Goal: Task Accomplishment & Management: Manage account settings

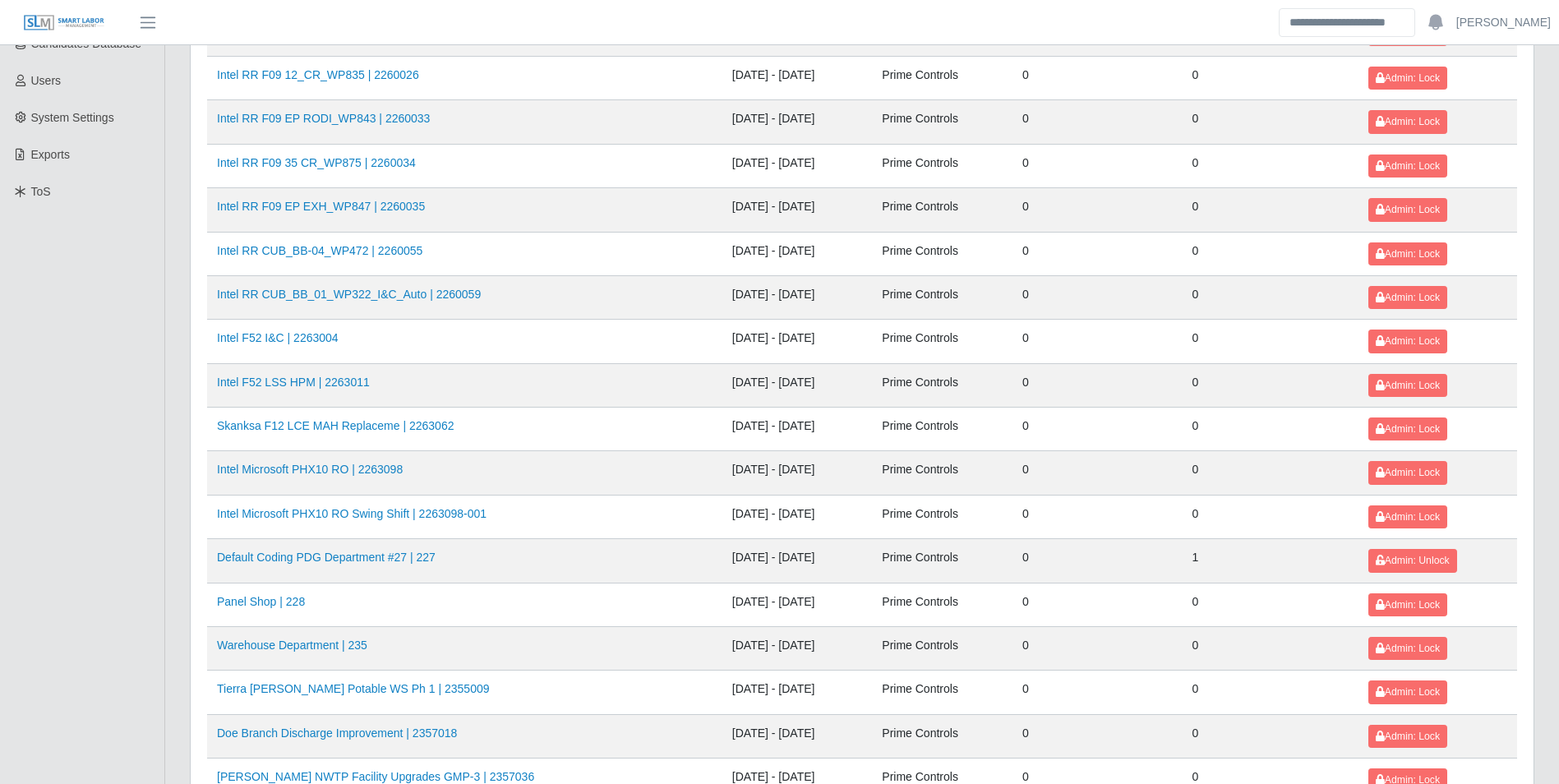
scroll to position [493, 0]
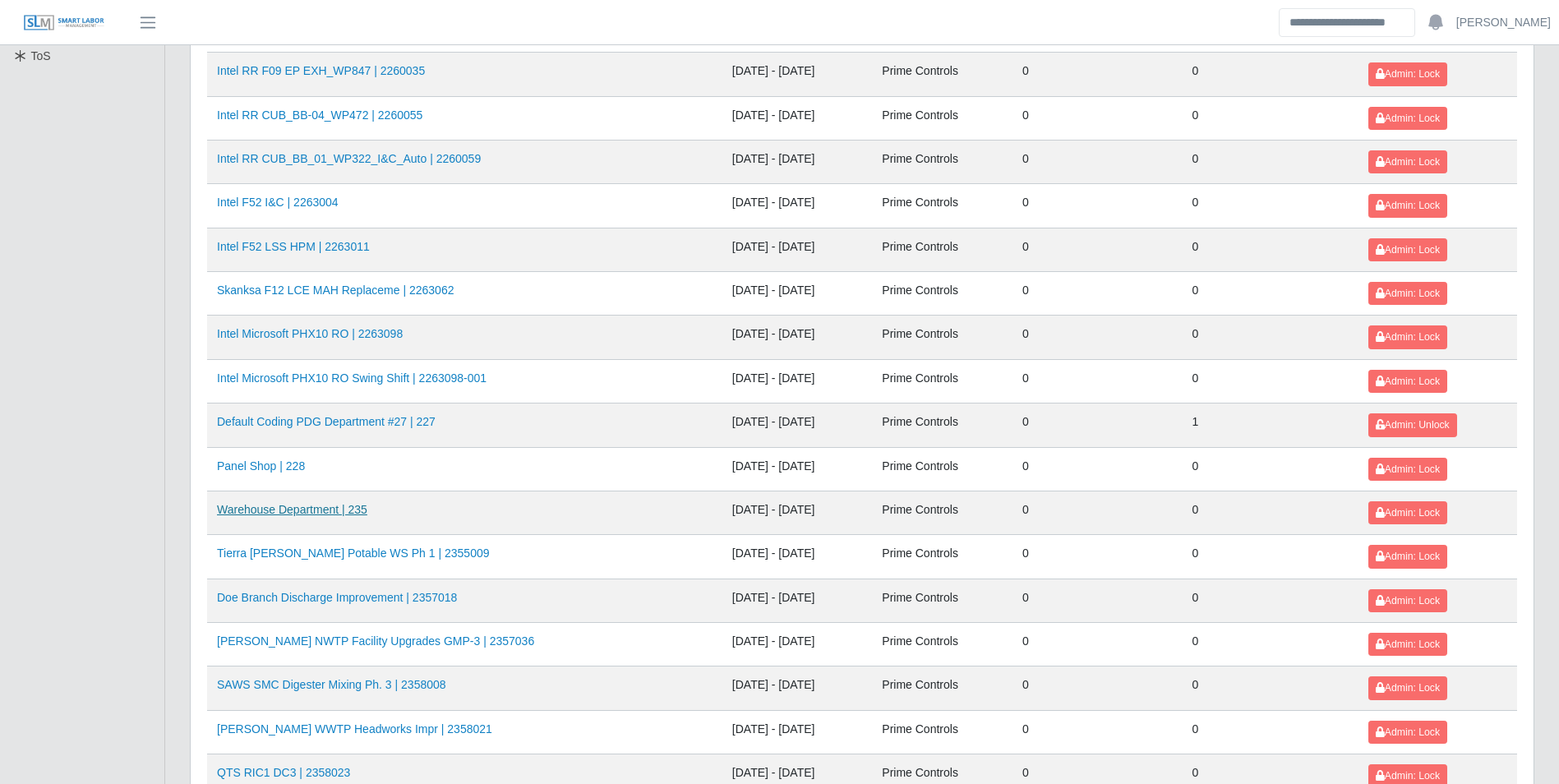
click at [339, 511] on link "Warehouse Department | 235" at bounding box center [292, 510] width 151 height 13
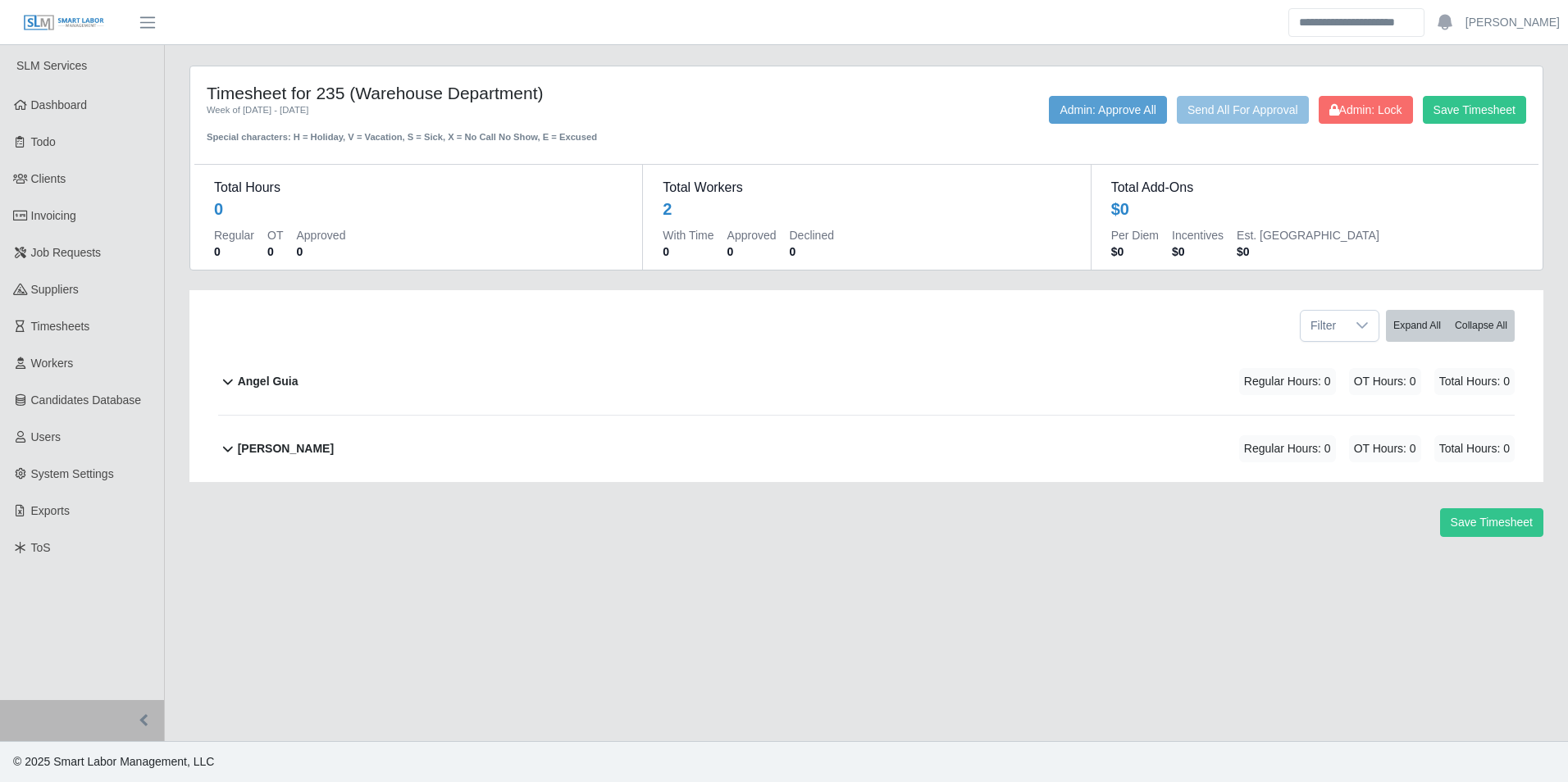
click at [293, 379] on b "Angel Guia" at bounding box center [268, 381] width 61 height 17
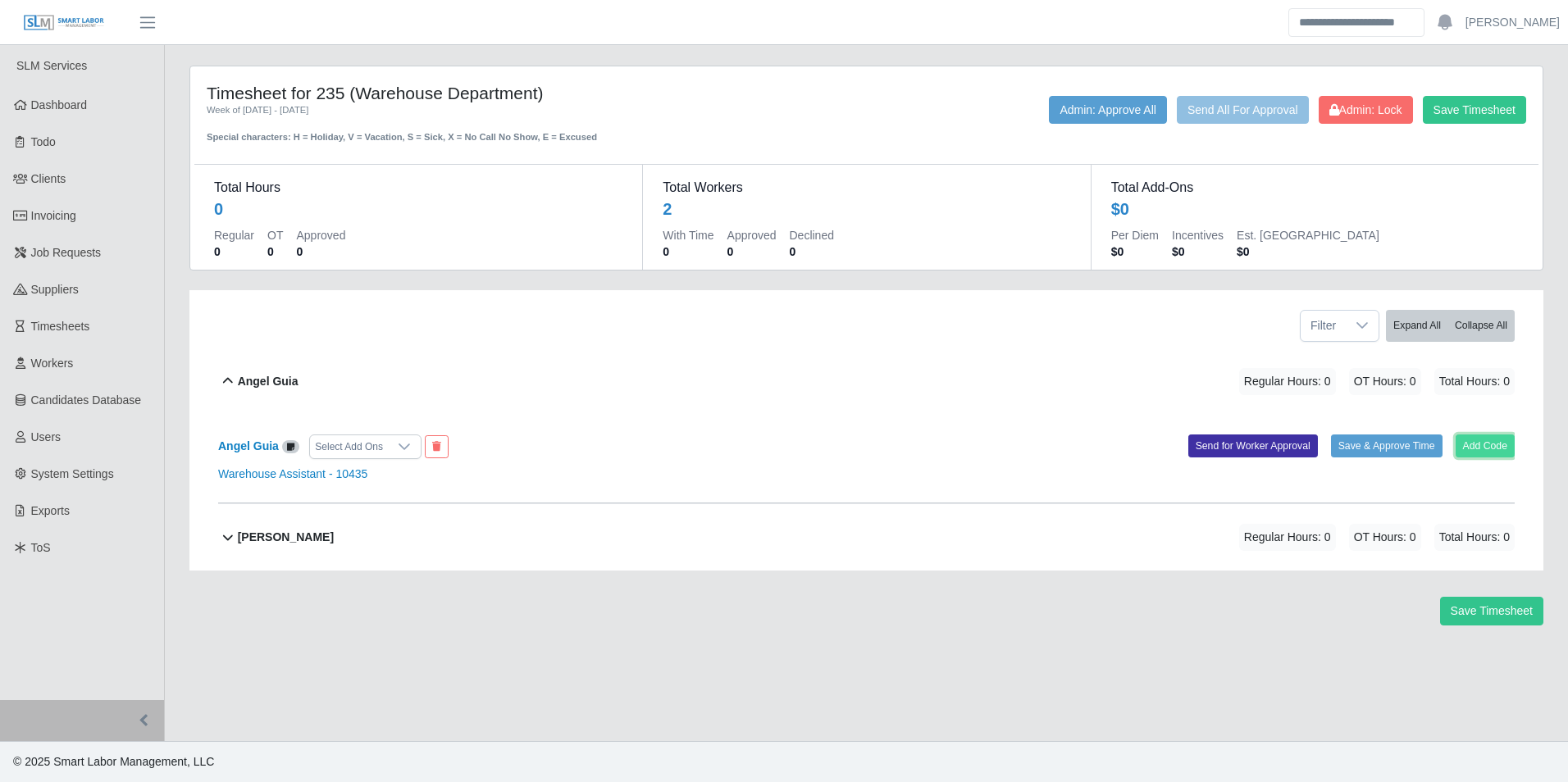
click at [1492, 443] on button "Add Code" at bounding box center [1486, 446] width 60 height 23
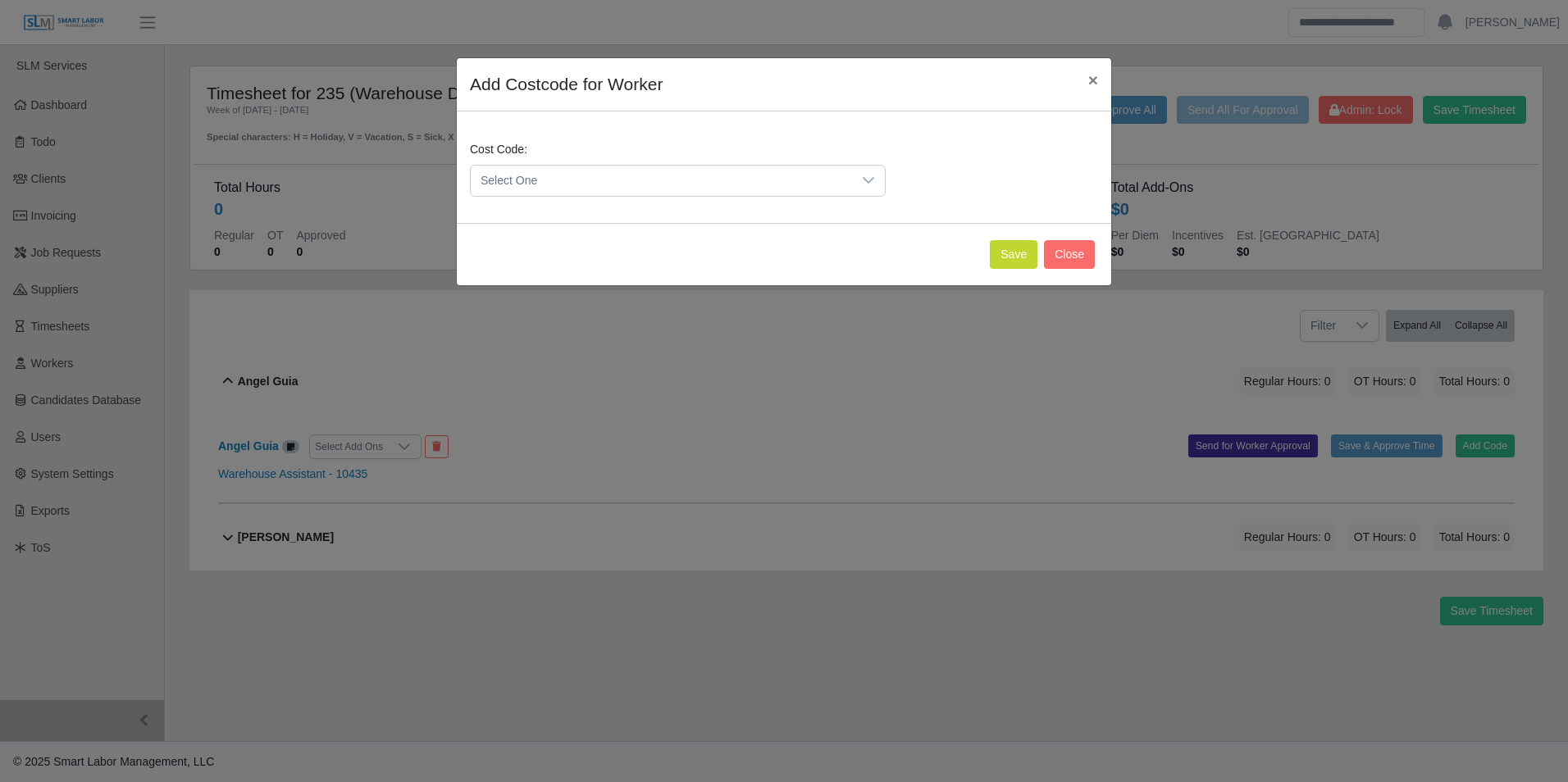
click at [570, 179] on span "Select One" at bounding box center [662, 181] width 381 height 30
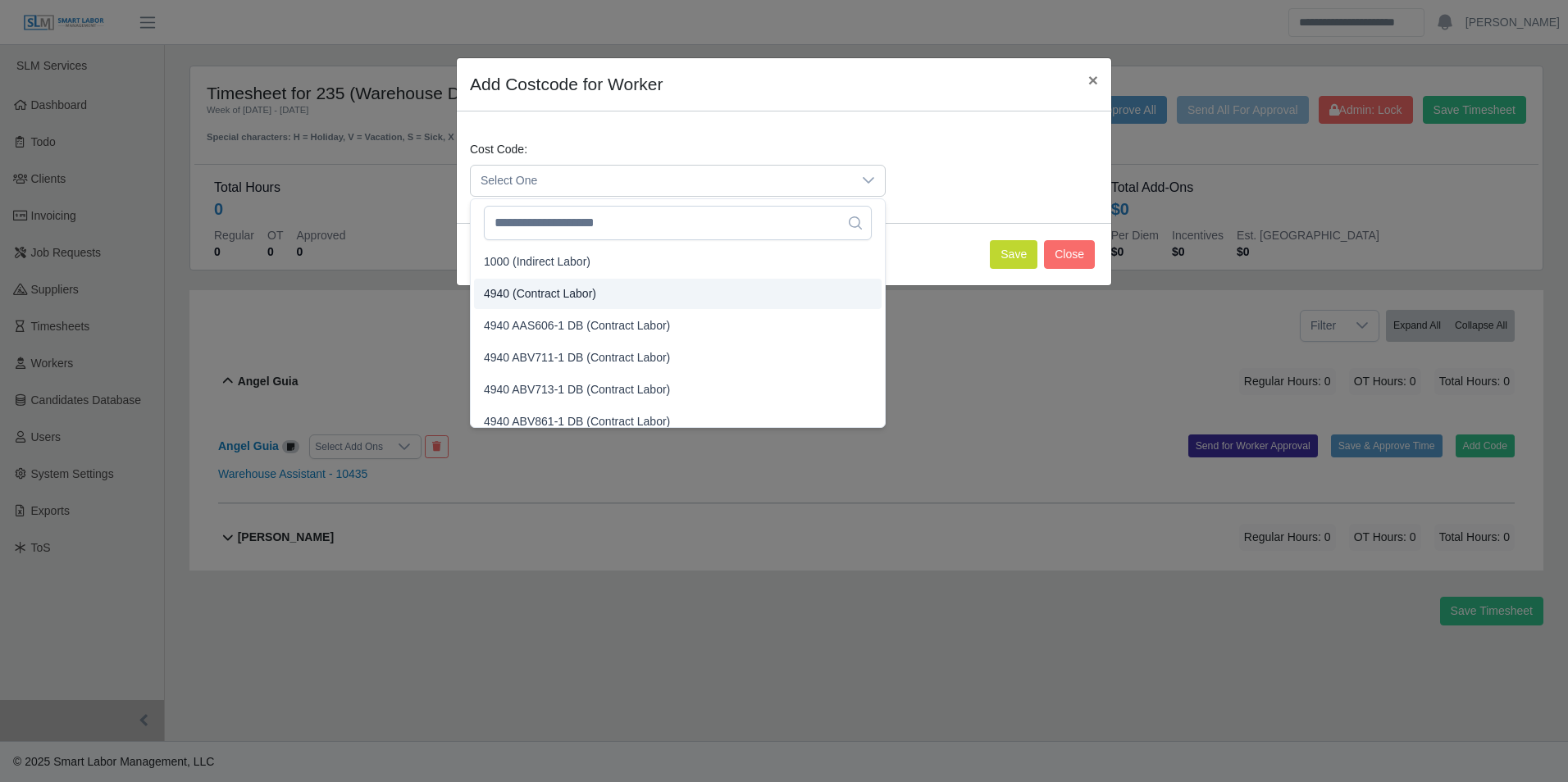
click at [586, 290] on span "4940 (Contract Labor)" at bounding box center [540, 293] width 113 height 17
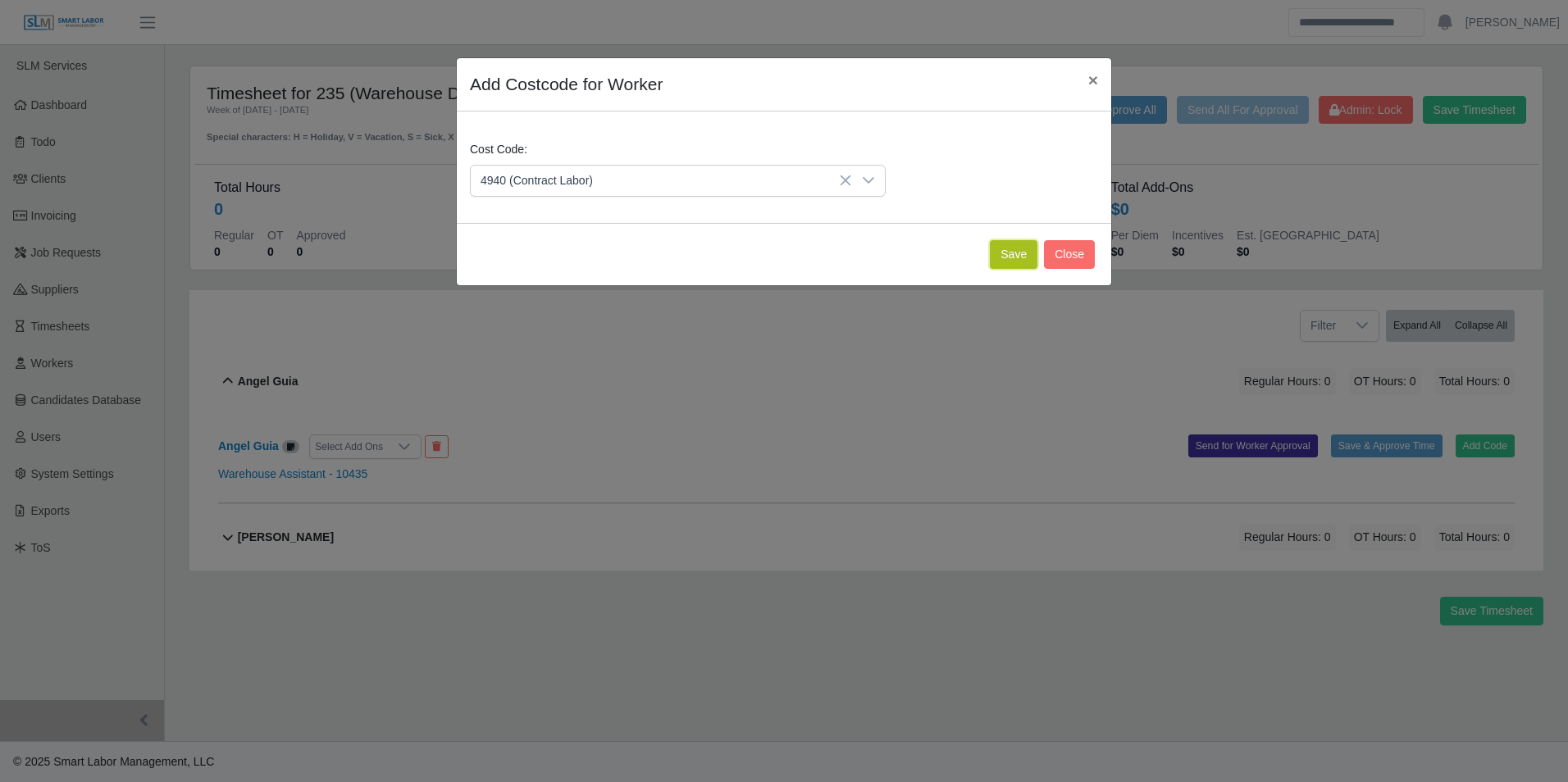
click at [1013, 260] on button "Save" at bounding box center [1014, 254] width 48 height 29
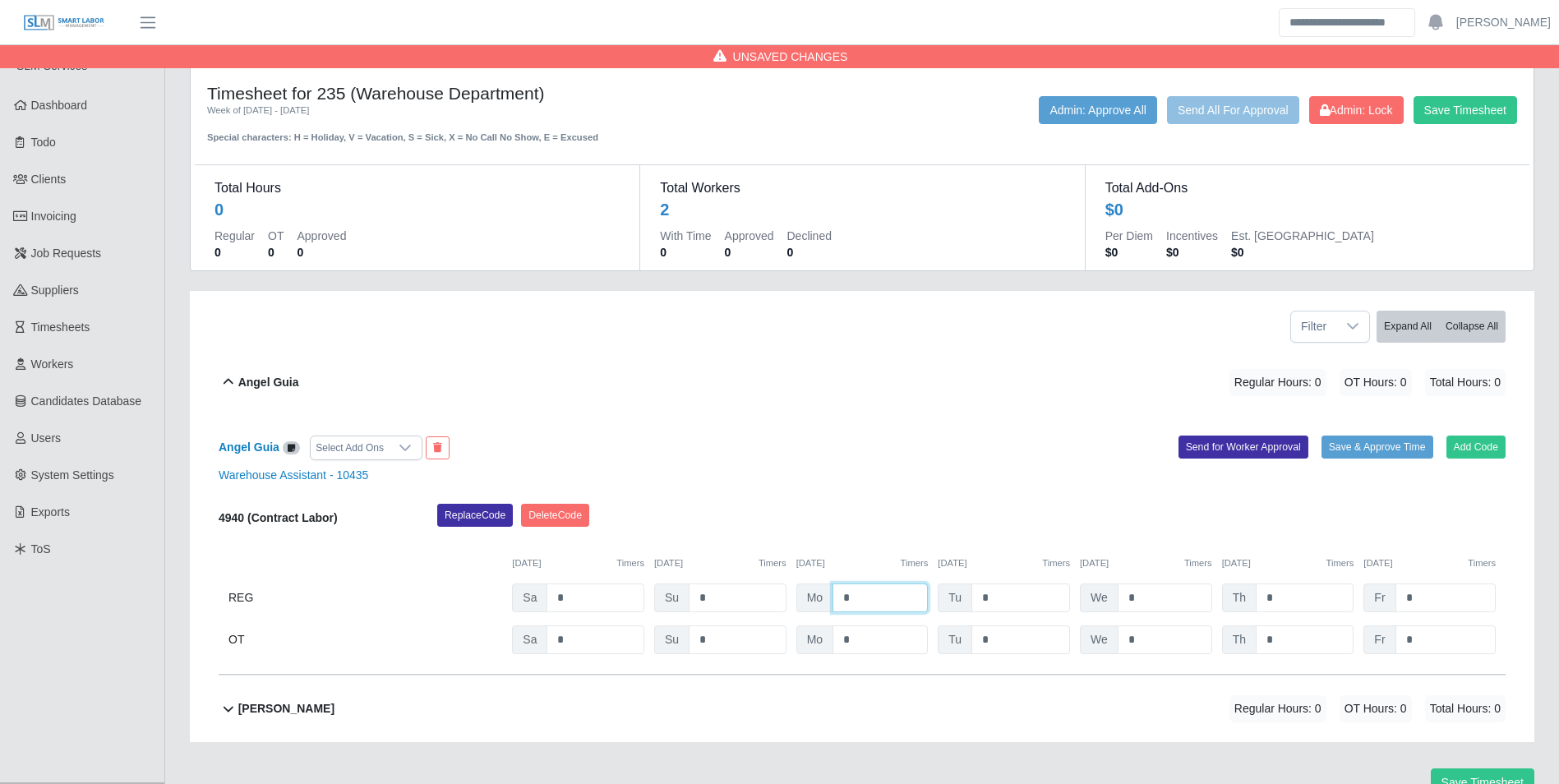
click at [876, 600] on input "*" at bounding box center [880, 598] width 96 height 29
type input "*"
drag, startPoint x: 874, startPoint y: 563, endPoint x: 964, endPoint y: 584, distance: 92.4
click at [875, 563] on div "09/29/2025 Timers" at bounding box center [862, 563] width 133 height 14
click at [1026, 596] on input "*" at bounding box center [1021, 598] width 99 height 29
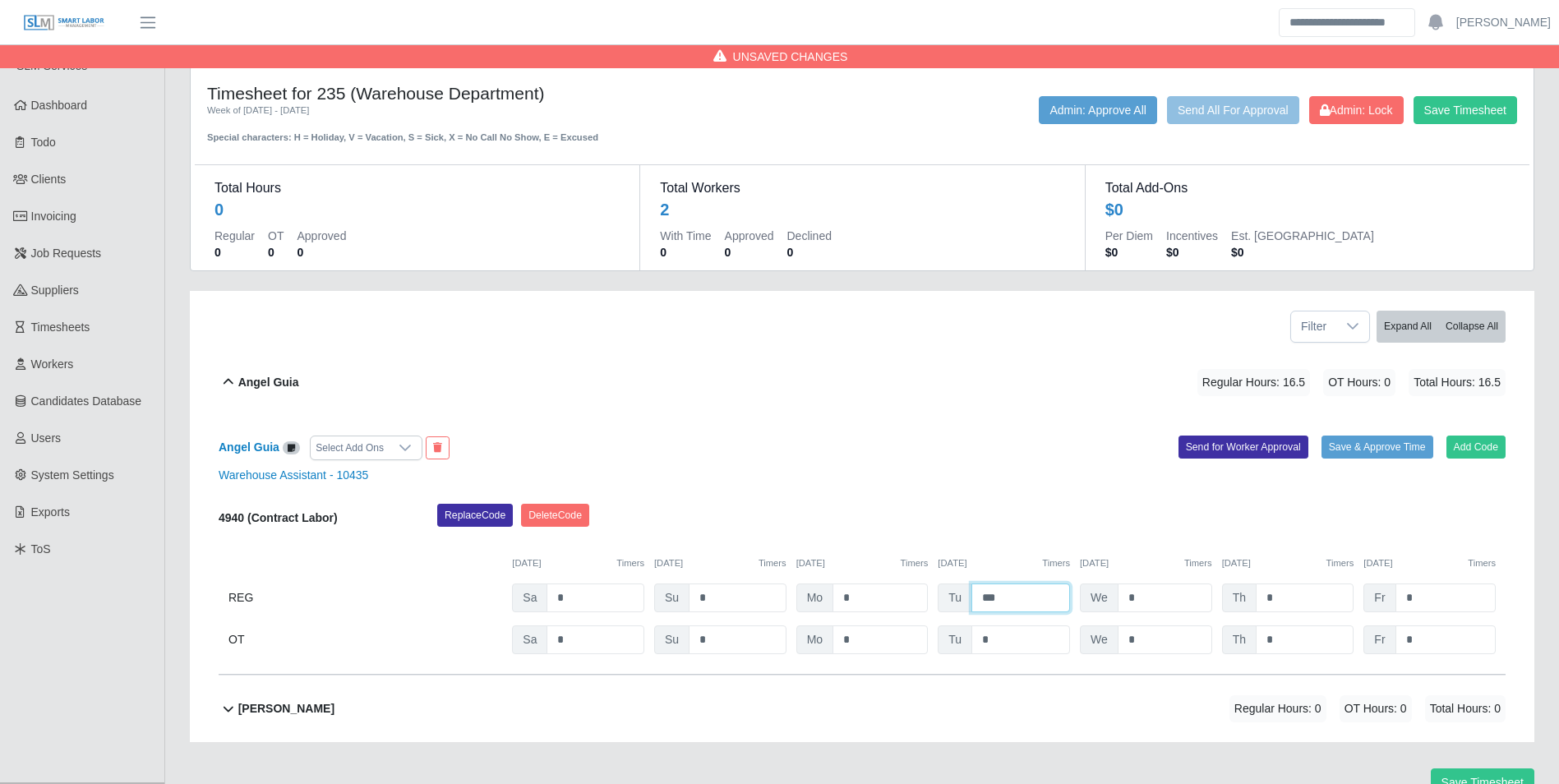
type input "***"
click at [1011, 568] on div "09/30/2025 Timers" at bounding box center [1004, 563] width 133 height 14
click at [1150, 597] on input "*" at bounding box center [1165, 598] width 95 height 29
type input "**"
click at [1146, 564] on div "10/01/2025 Timers" at bounding box center [1146, 563] width 133 height 14
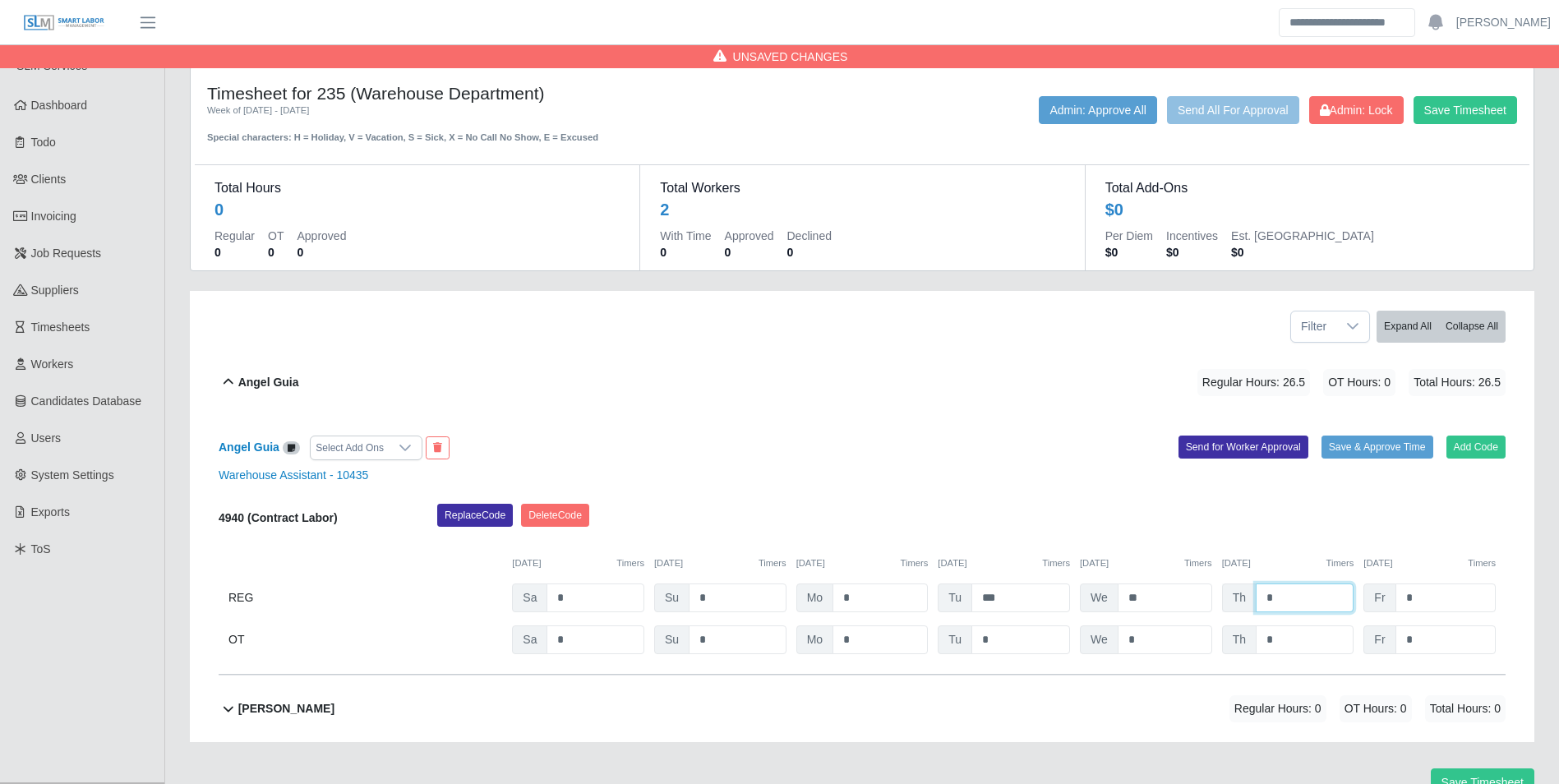
click at [1286, 595] on input "*" at bounding box center [1305, 598] width 98 height 29
type input "****"
click at [1141, 535] on div "Replace Code Delete Code" at bounding box center [972, 520] width 1094 height 33
click at [1430, 600] on input "*" at bounding box center [1446, 598] width 100 height 29
click at [1449, 592] on input "*" at bounding box center [1446, 598] width 100 height 29
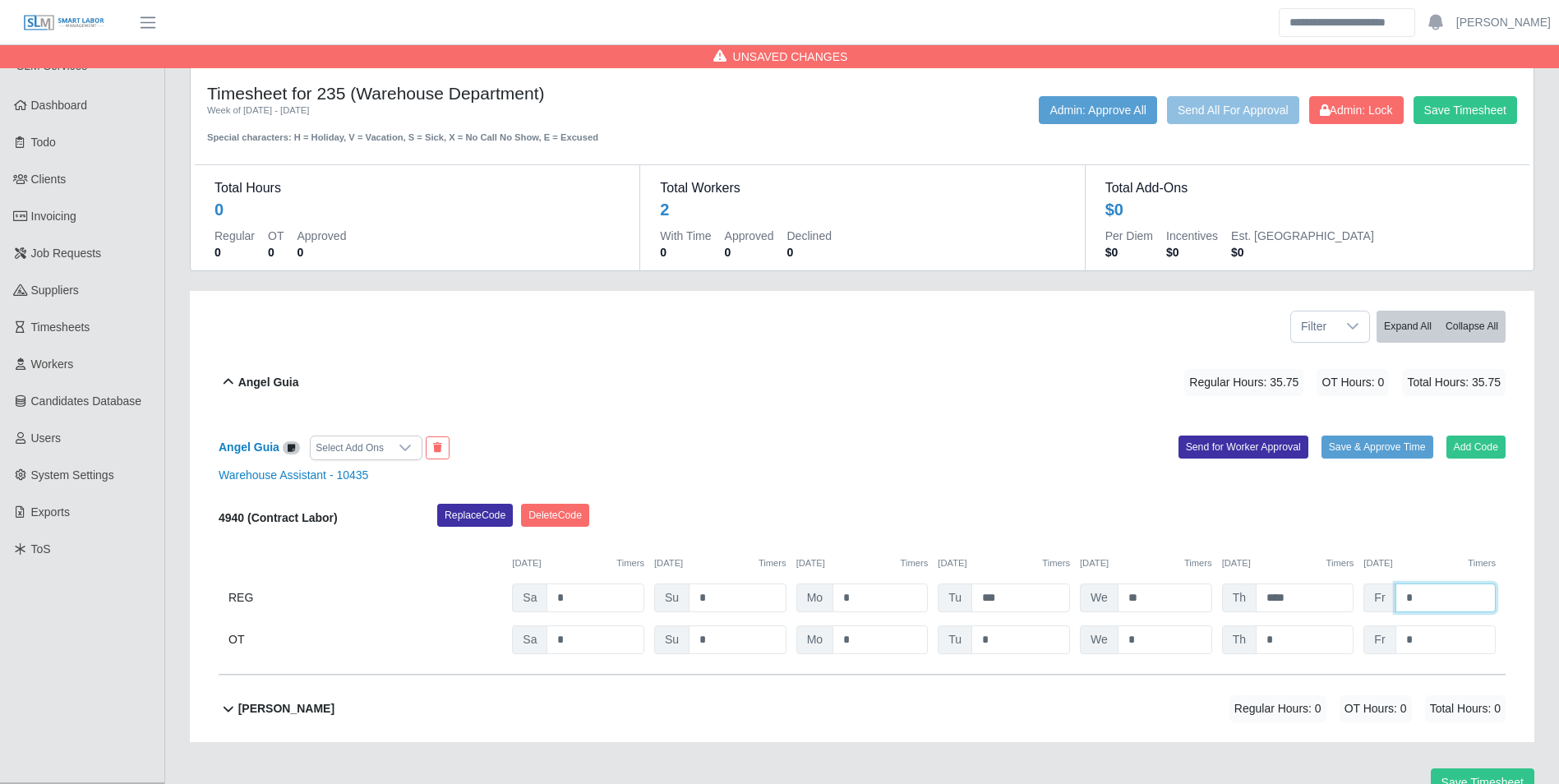
type input "*"
type input "****"
click at [1420, 552] on div "09/27/2025 Timers 09/28/2025 Timers 09/29/2025 Timers 09/30/2025 Timers 10/01/2…" at bounding box center [862, 553] width 1287 height 34
click at [1438, 637] on input "*" at bounding box center [1446, 640] width 100 height 29
type input "****"
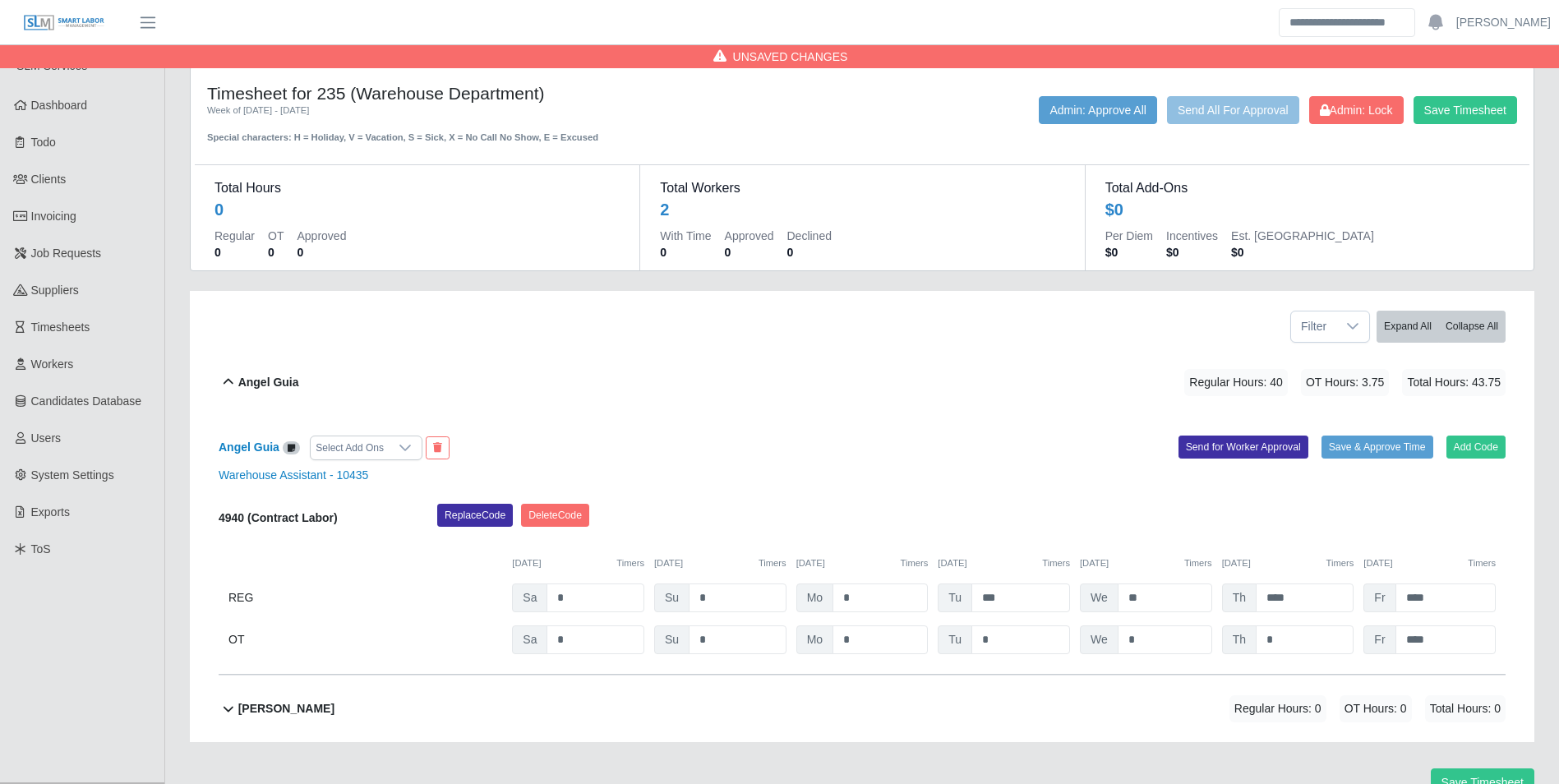
click at [1279, 528] on div "Replace Code Delete Code" at bounding box center [972, 520] width 1094 height 33
click at [1487, 105] on button "Save Timesheet" at bounding box center [1466, 110] width 104 height 28
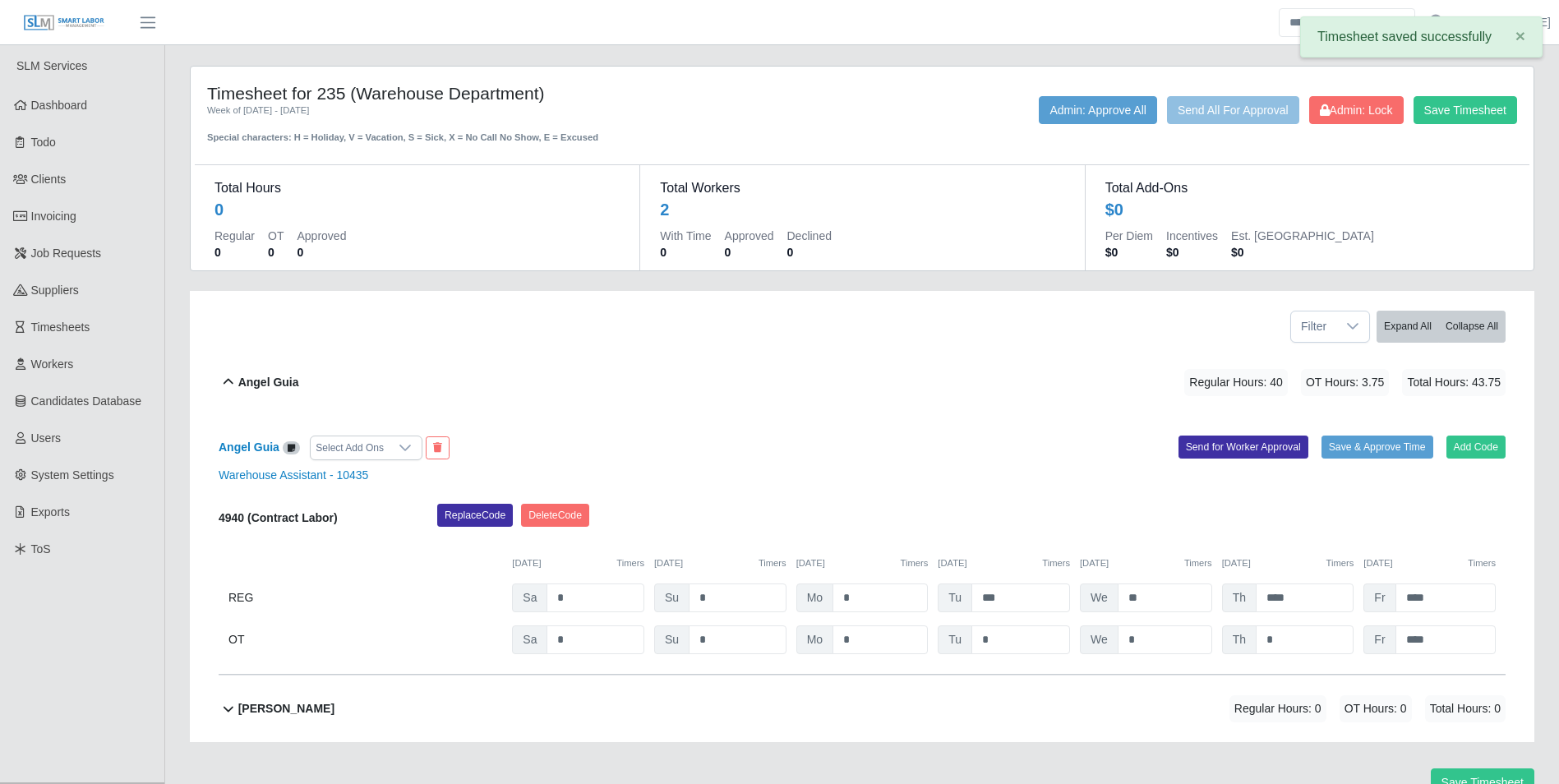
click at [1419, 145] on div "Total Hours 0 Regular 0 OT 0 Approved 0 Total Workers 2 With Time 0 Approved 0 …" at bounding box center [862, 208] width 1335 height 126
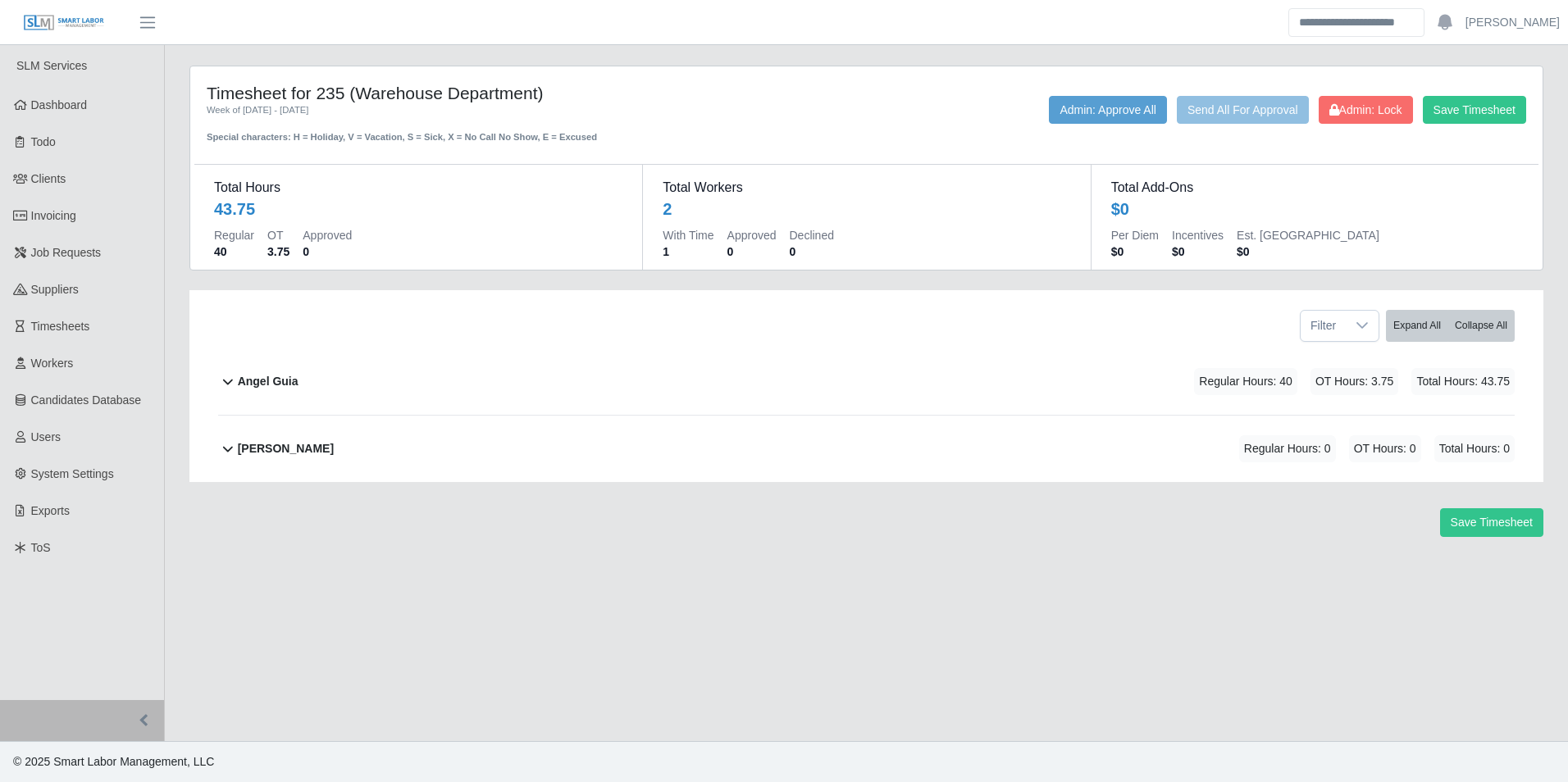
click at [242, 375] on b "Angel Guia" at bounding box center [268, 381] width 61 height 17
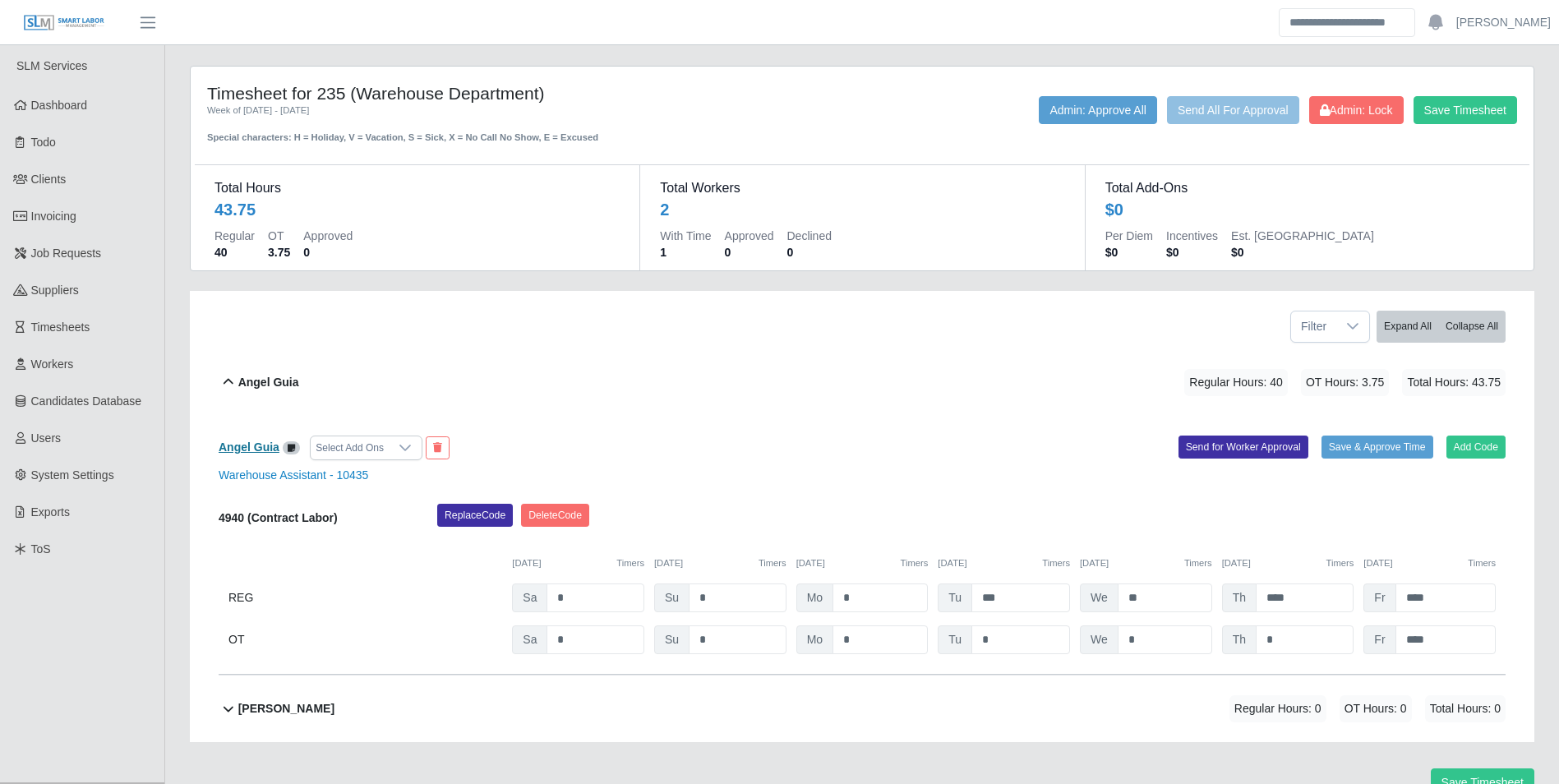
click at [268, 443] on b "Angel Guia" at bounding box center [250, 447] width 61 height 13
